Goal: Information Seeking & Learning: Learn about a topic

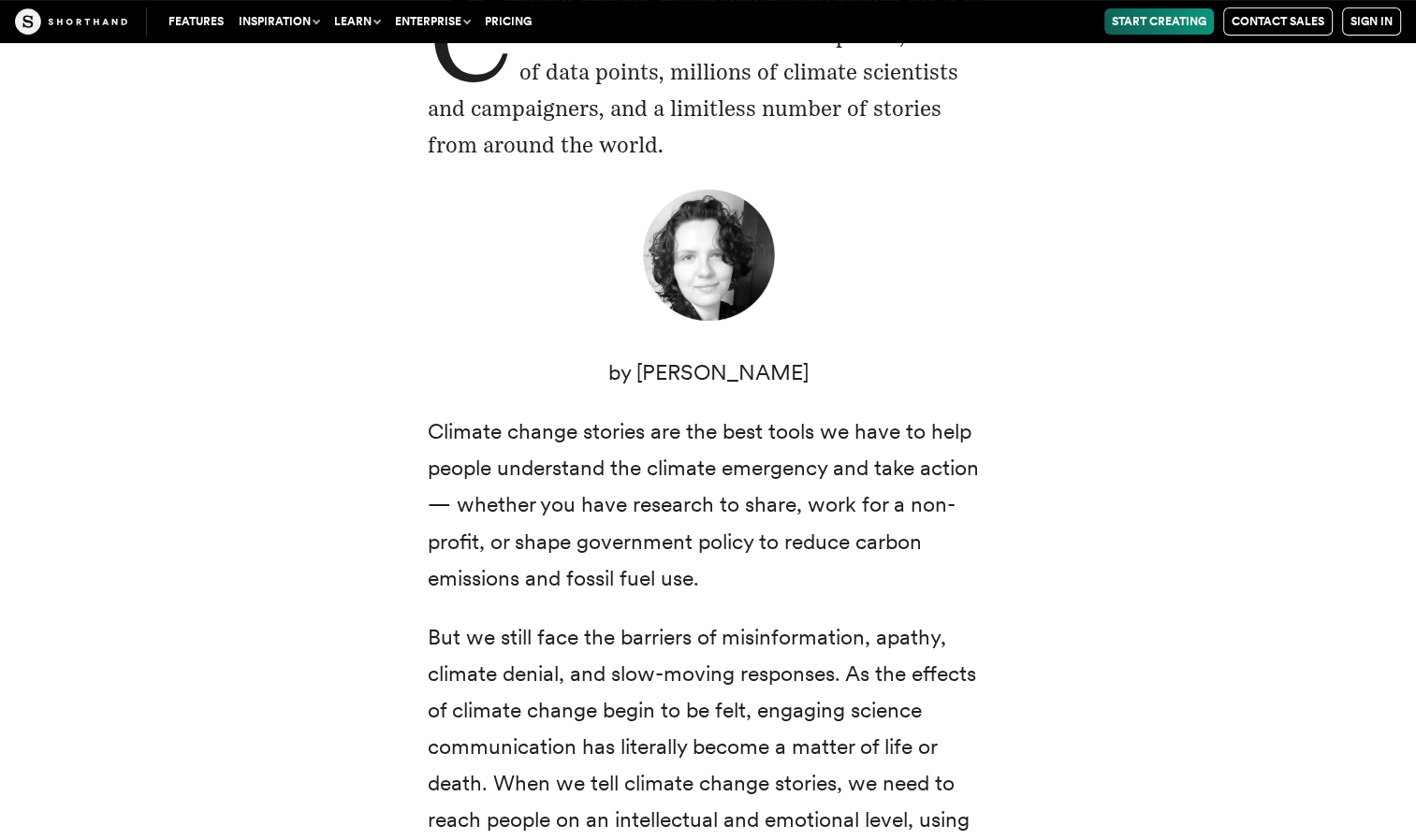
scroll to position [533, 0]
click at [1043, 458] on div "Climate change: two small words that represent a radical transformation of our …" at bounding box center [708, 512] width 1273 height 1108
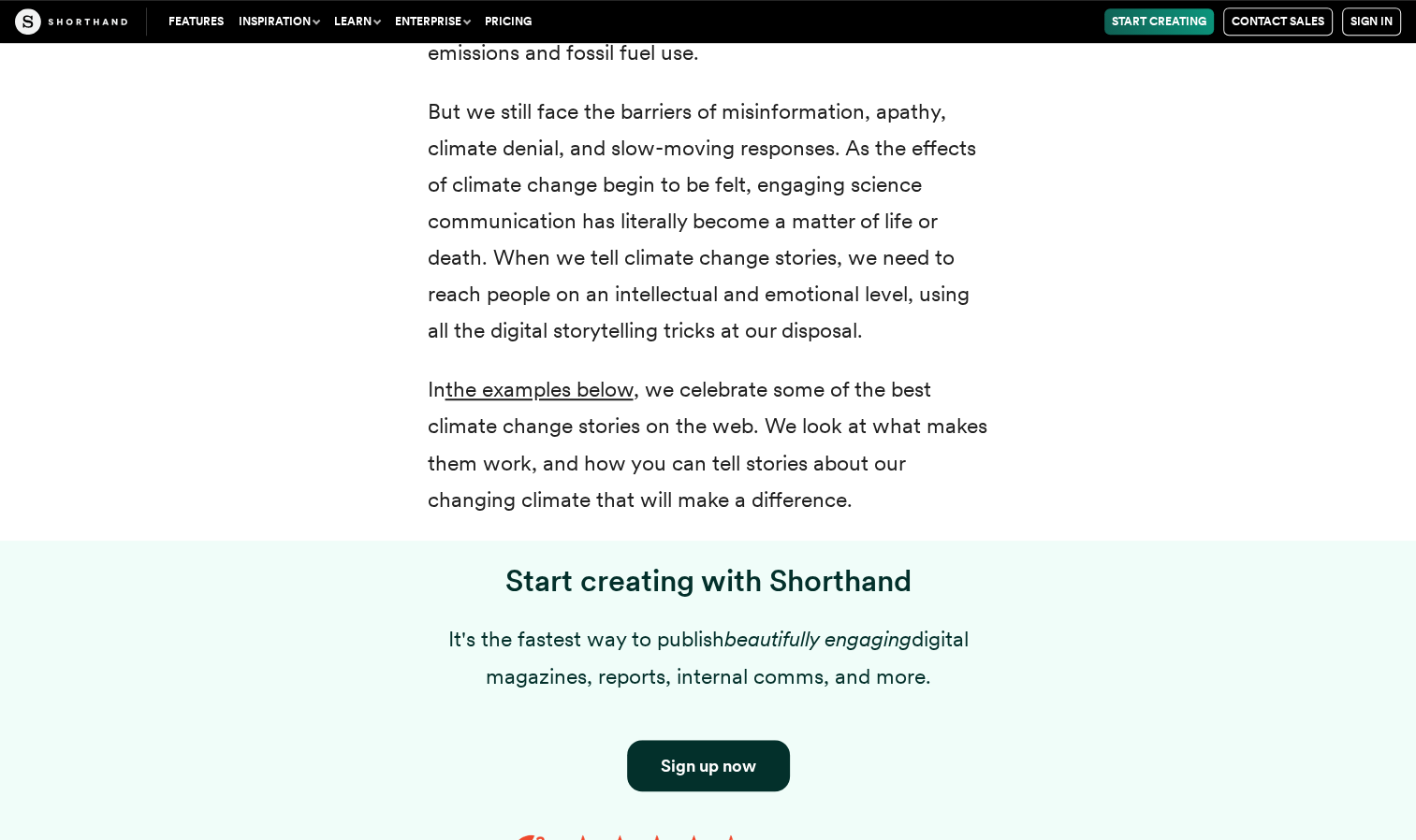
scroll to position [1061, 0]
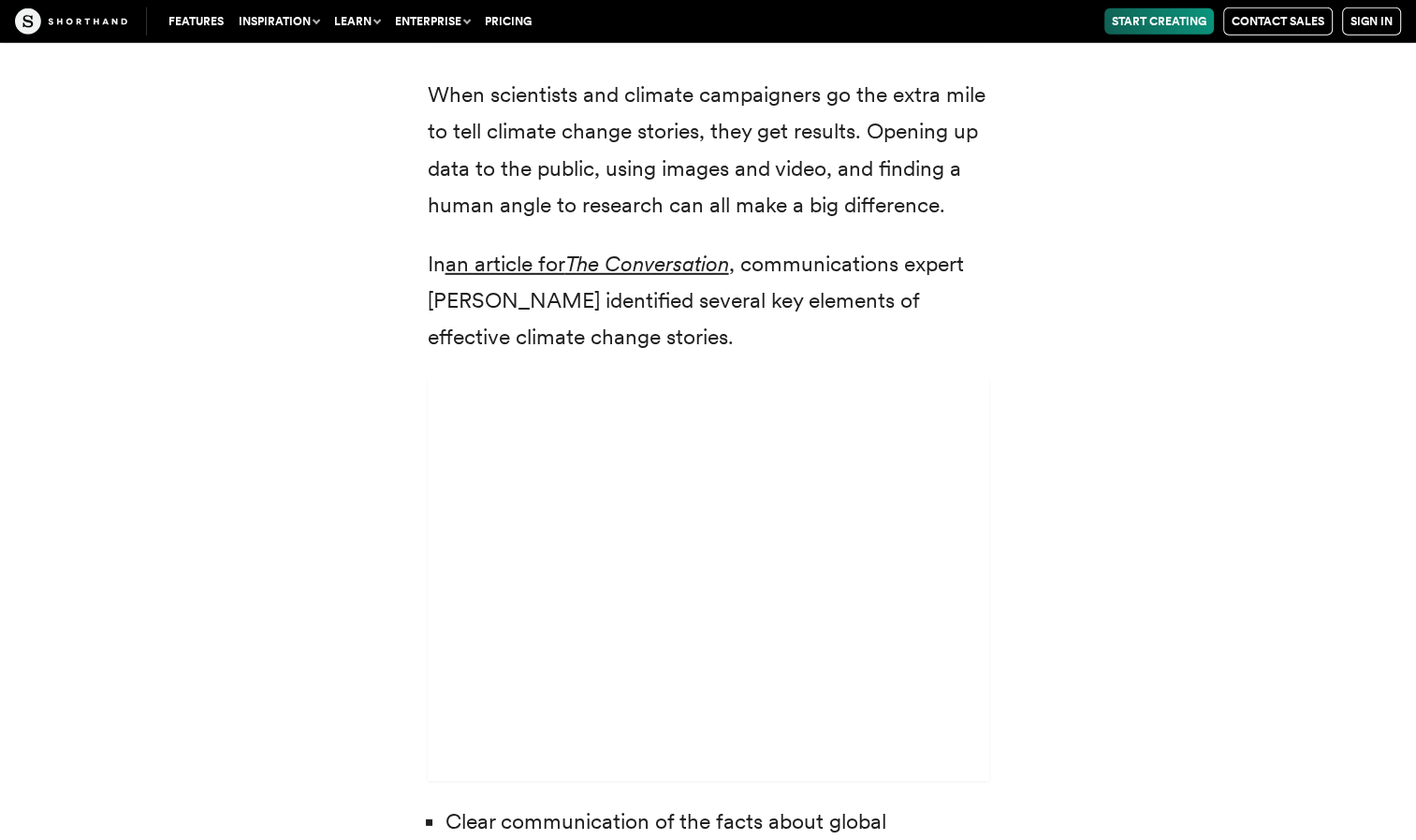
scroll to position [5294, 0]
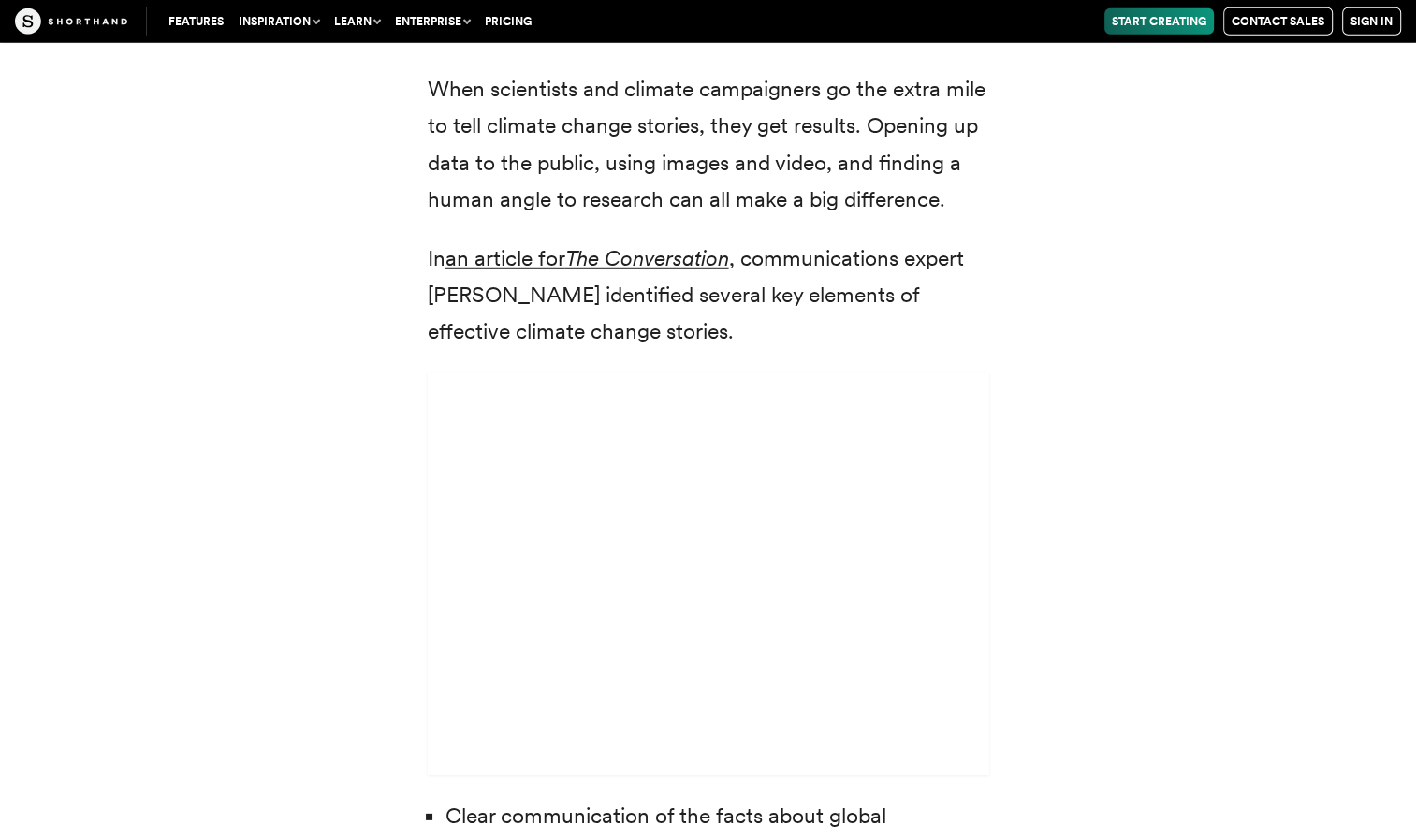
click at [1043, 454] on div "We’ve known about the climate emergency for decades. But it’s taken some time f…" at bounding box center [708, 132] width 1273 height 2783
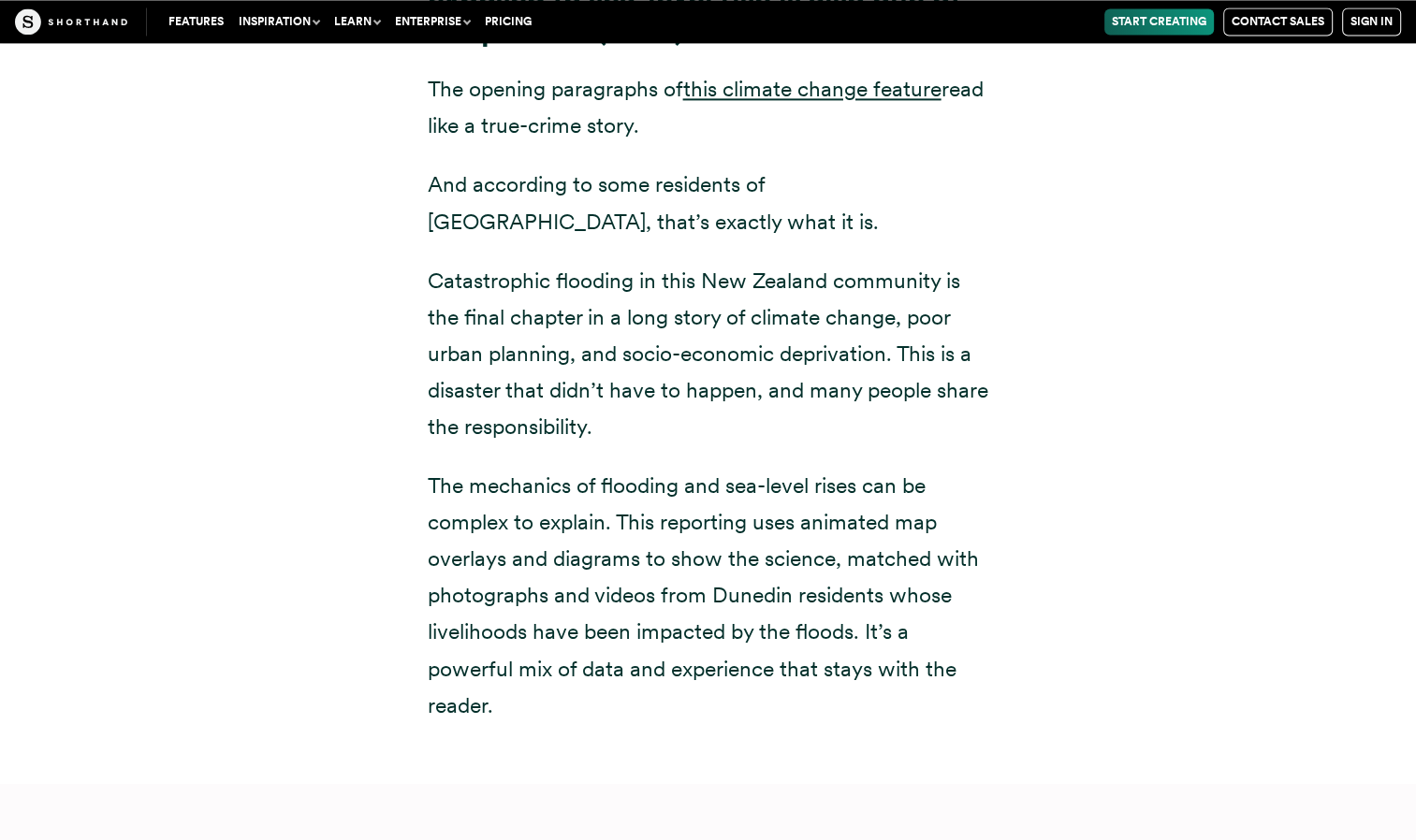
scroll to position [9815, 0]
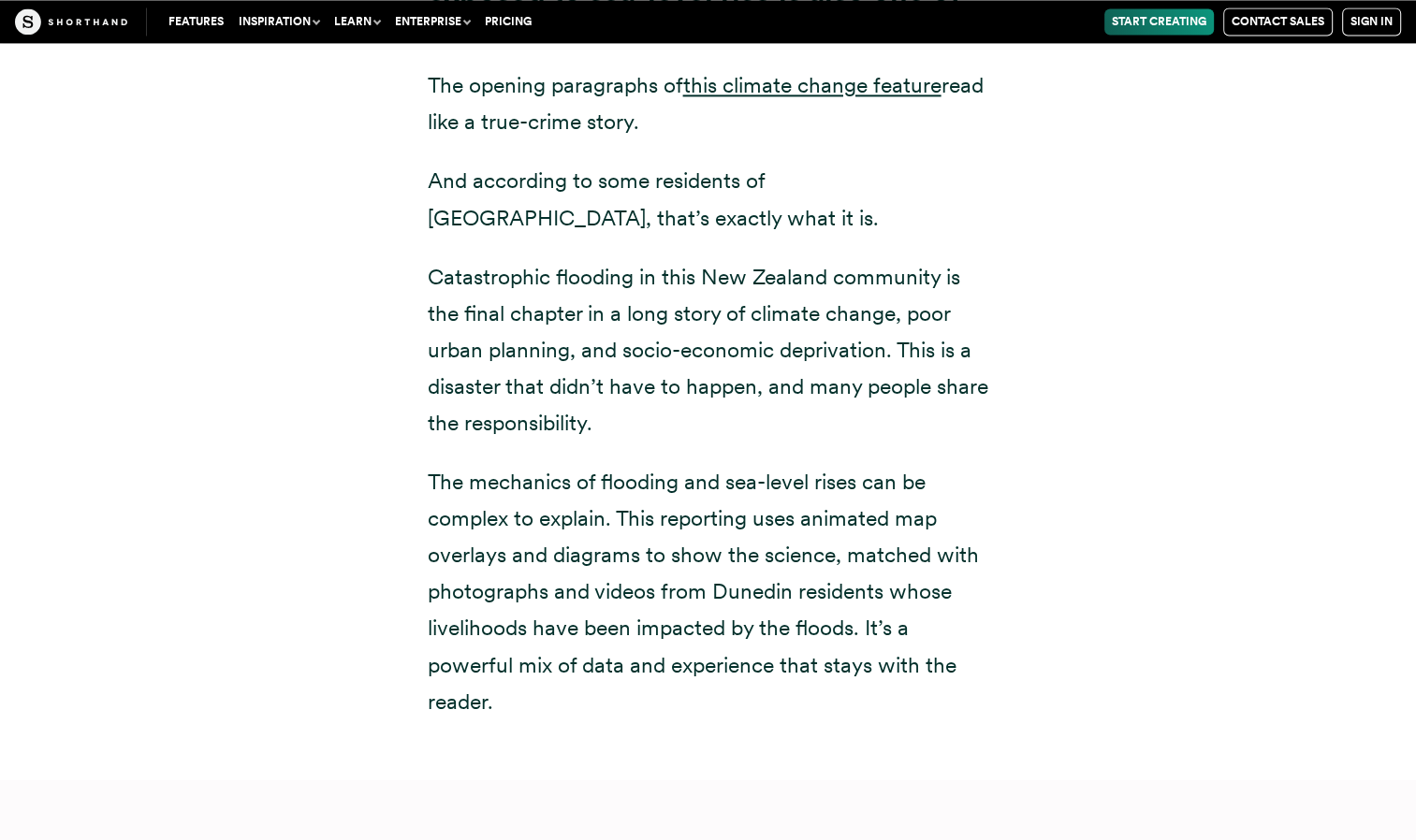
click at [1238, 251] on div "Down under: the community most-exposed to sea-level rise is also one of the poo…" at bounding box center [708, 347] width 1273 height 866
click at [1275, 426] on div "Down under: the community most-exposed to sea-level rise is also one of the poo…" at bounding box center [708, 347] width 1273 height 866
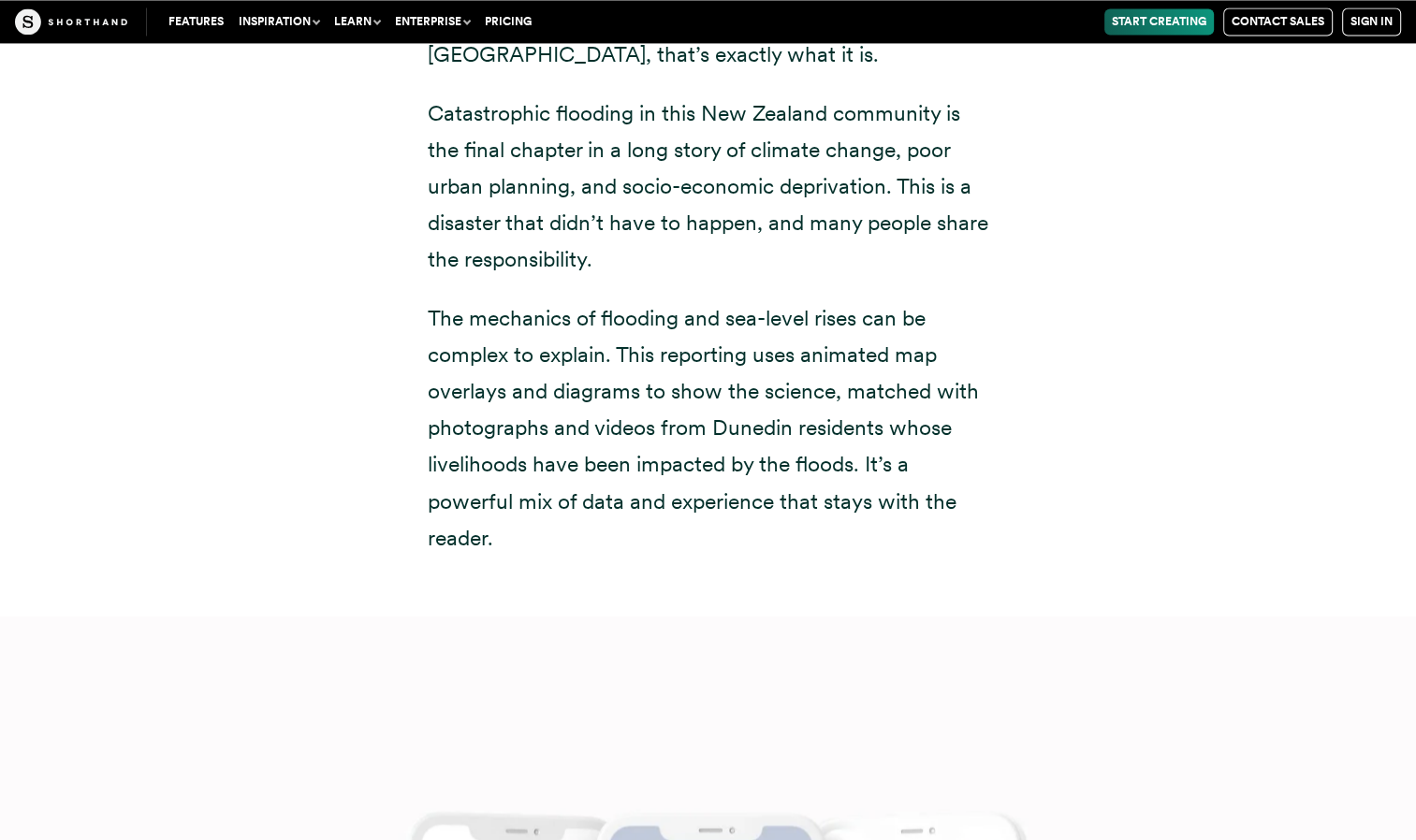
scroll to position [9987, 0]
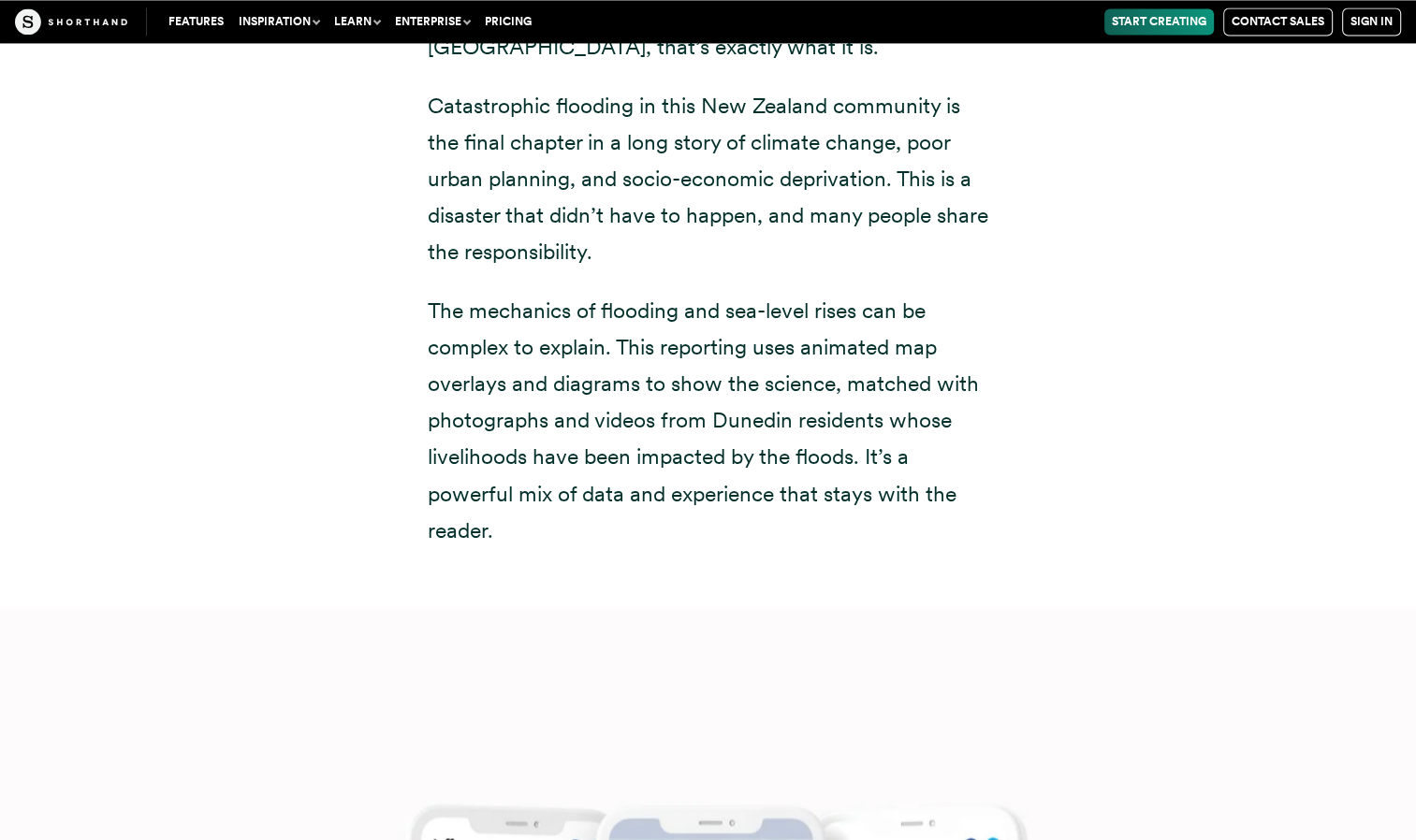
click at [1275, 426] on div "Down under: the community most-exposed to sea-level rise is also one of the poo…" at bounding box center [708, 176] width 1273 height 866
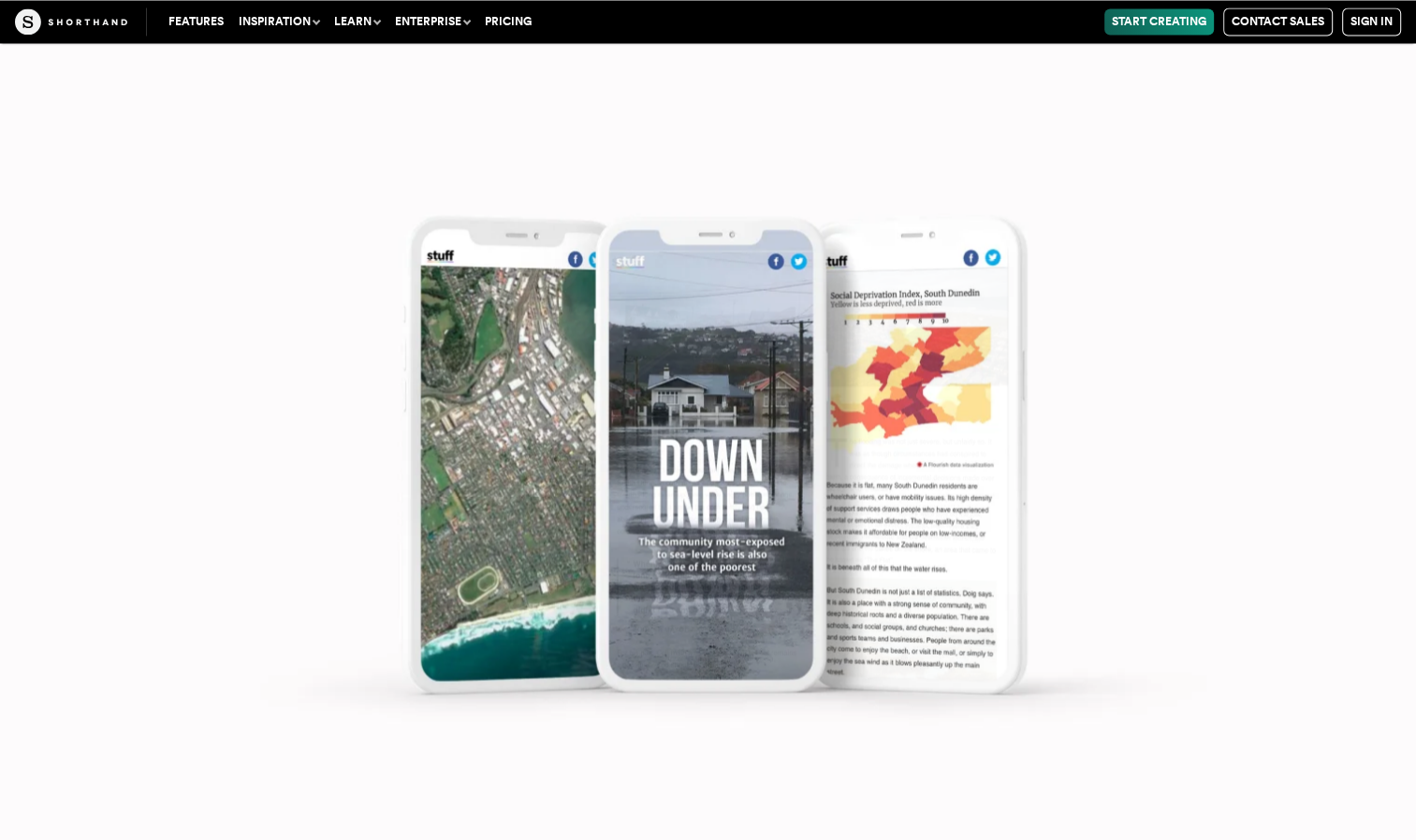
scroll to position [10562, 0]
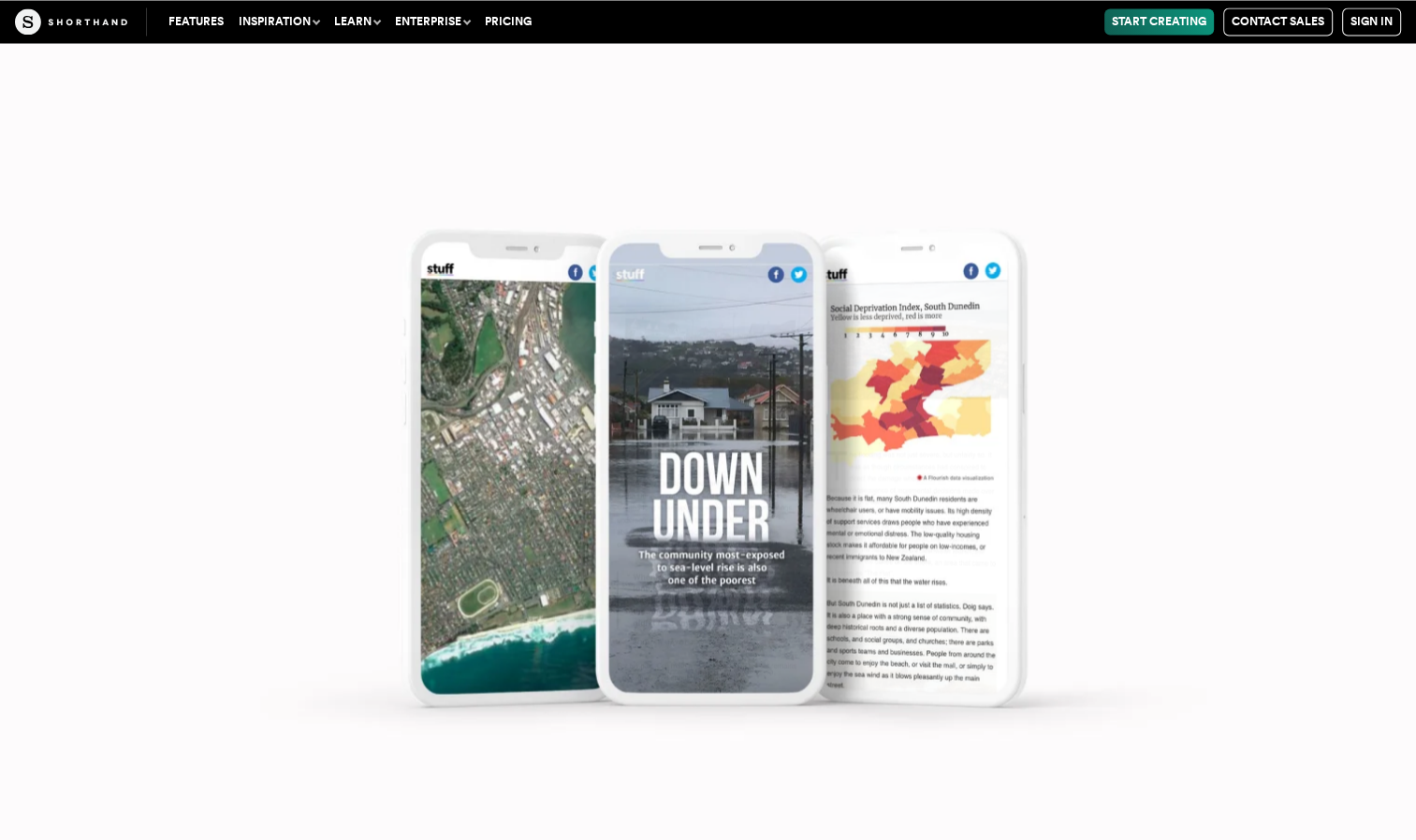
click at [970, 403] on img at bounding box center [708, 453] width 1416 height 840
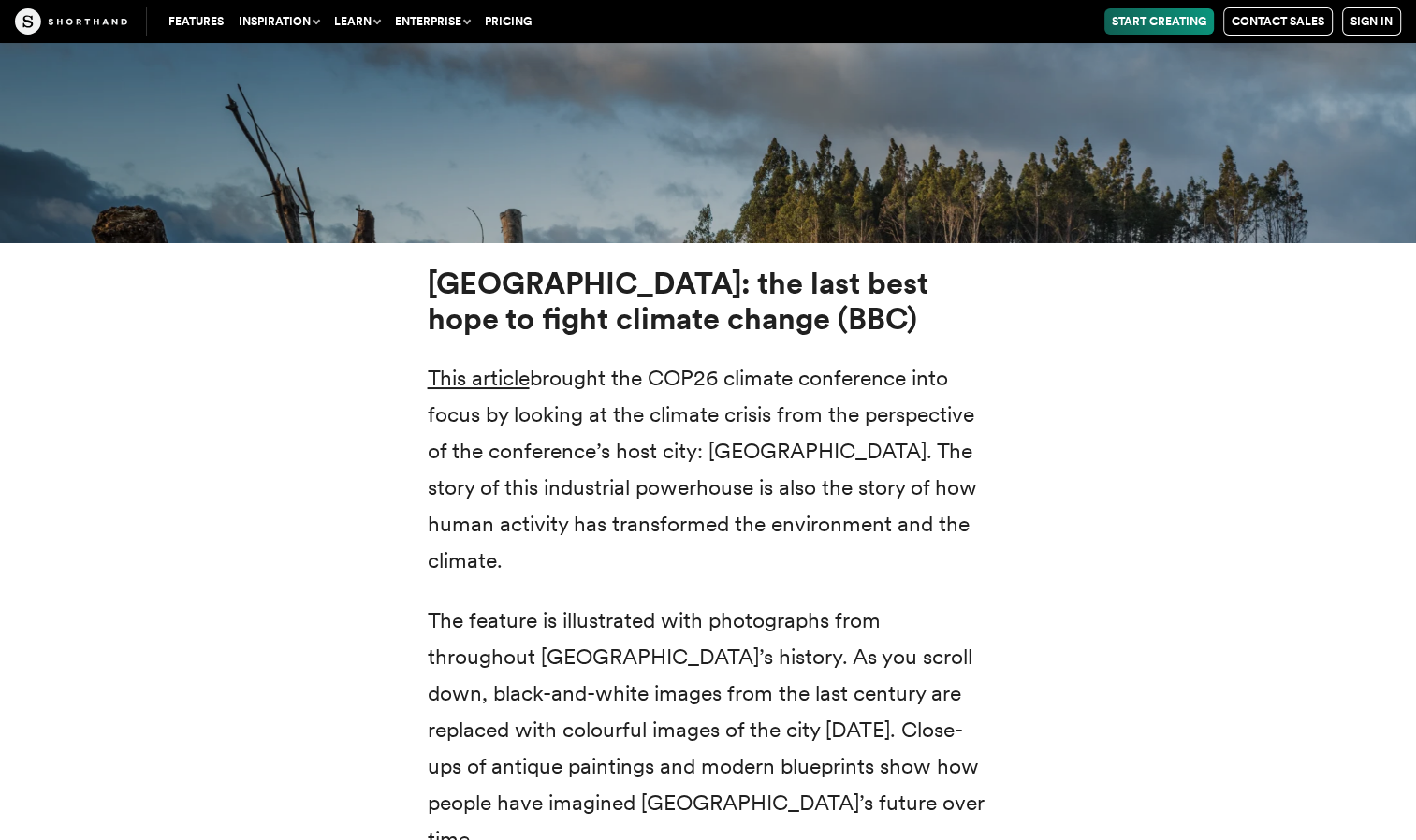
scroll to position [6996, 0]
click at [486, 365] on link "This article" at bounding box center [478, 377] width 102 height 26
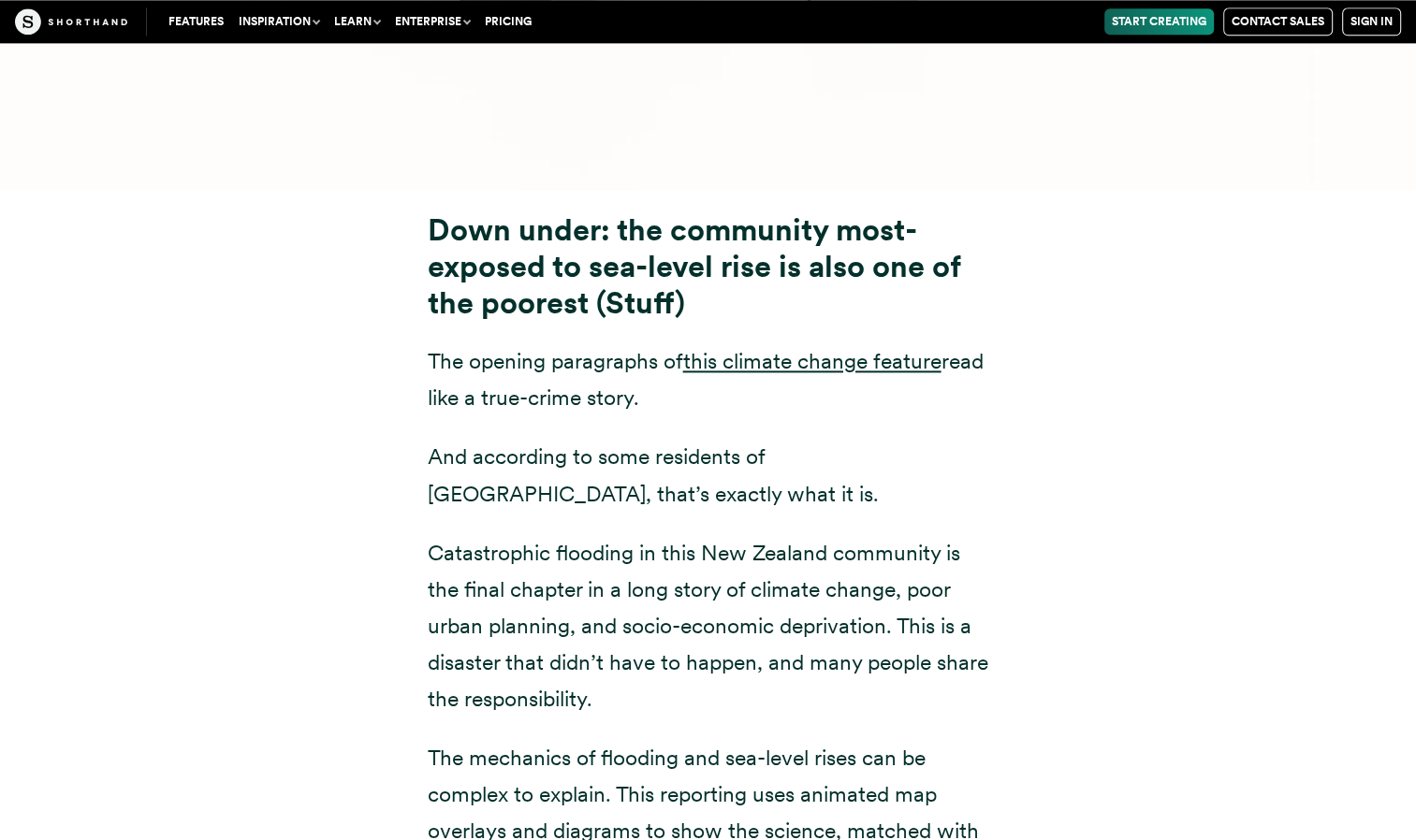
scroll to position [9539, 0]
click at [779, 349] on link "this climate change feature" at bounding box center [812, 362] width 258 height 26
